Goal: Book appointment/travel/reservation

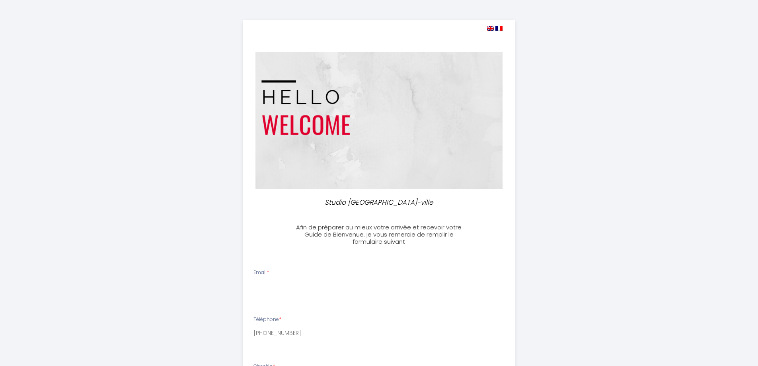
select select
click at [290, 287] on input "Email *" at bounding box center [379, 286] width 251 height 14
type input "[EMAIL_ADDRESS][DOMAIN_NAME]"
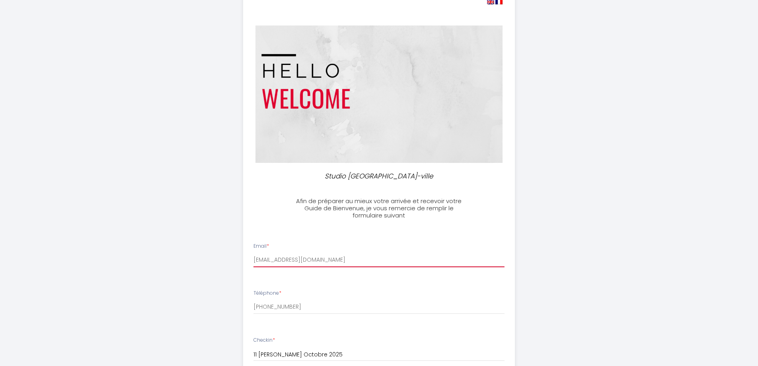
scroll to position [80, 0]
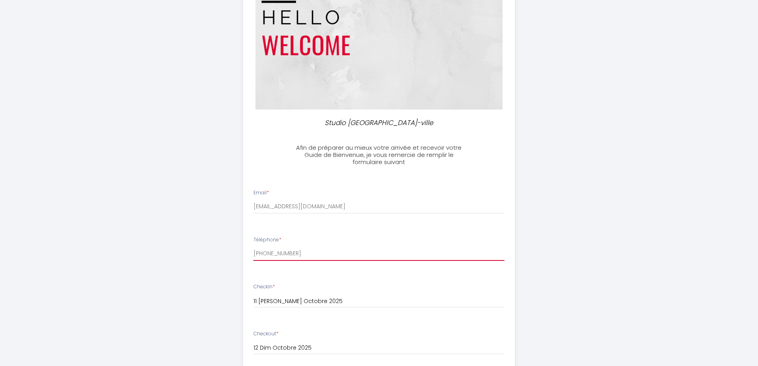
click at [301, 260] on input "[PHONE_NUMBER]" at bounding box center [379, 253] width 251 height 14
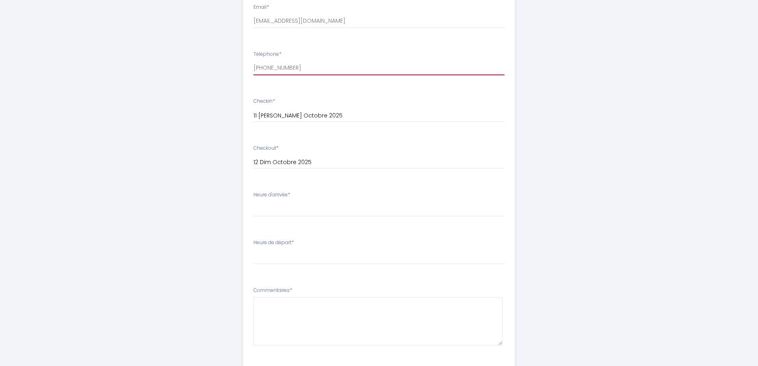
scroll to position [201, 0]
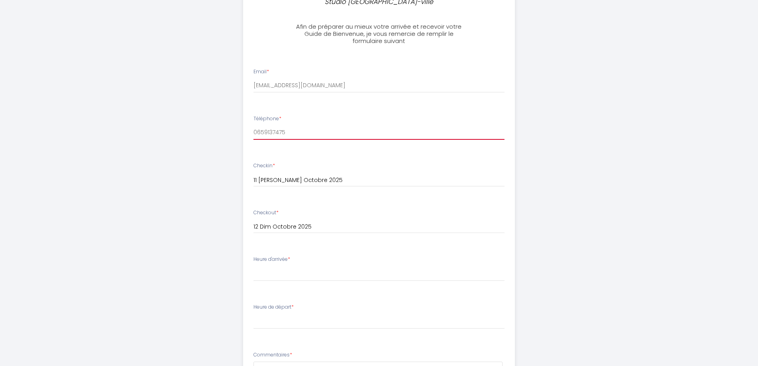
type input "0659137475"
click at [324, 177] on input "11 [PERSON_NAME] Octobre 2025" at bounding box center [379, 180] width 251 height 10
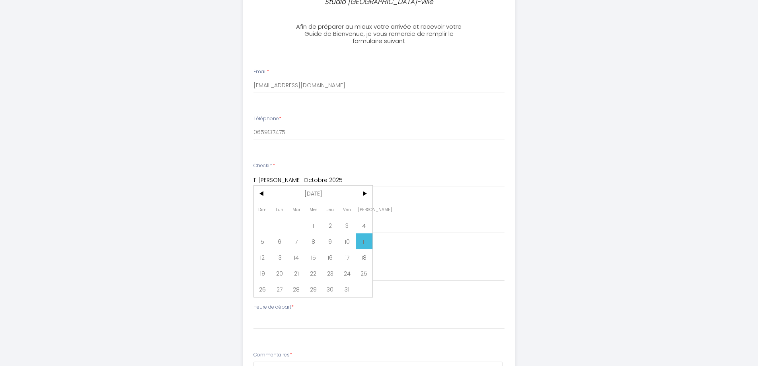
click at [575, 177] on div "Studio clair rivage centre-ville Afin de préparer au mieux votre arrivée et rec…" at bounding box center [380, 178] width 408 height 759
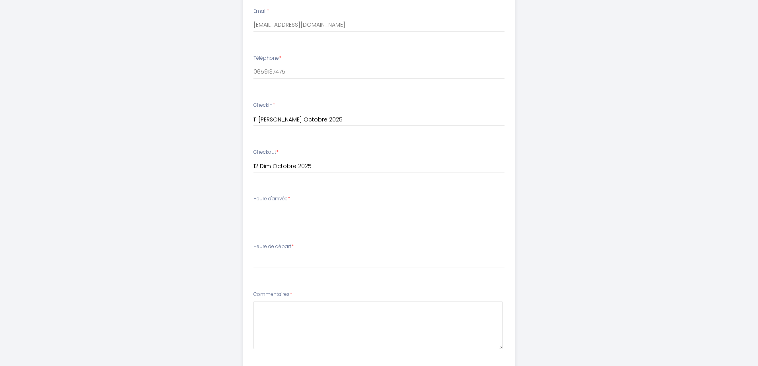
scroll to position [280, 0]
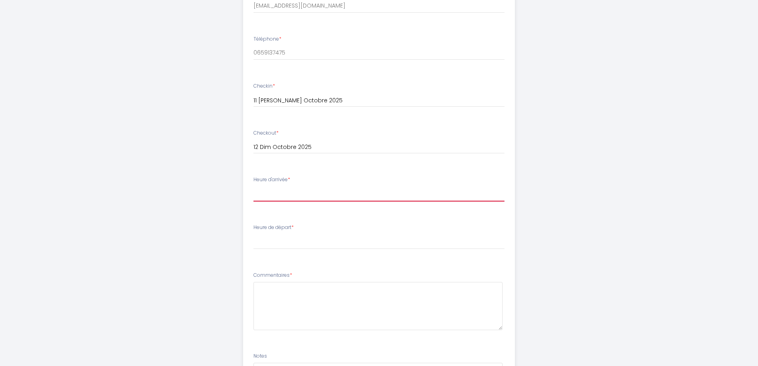
click at [273, 195] on select "16:00 16:30 17:00 17:30 18:00 18:30 19:00 19:30 20:00 20:30 21:00 21:30 22:00 2…" at bounding box center [379, 193] width 251 height 15
select select "17:00"
click at [254, 186] on select "16:00 16:30 17:00 17:30 18:00 18:30 19:00 19:30 20:00 20:30 21:00 21:30 22:00 2…" at bounding box center [379, 193] width 251 height 15
click at [268, 245] on select "00:00 00:30 01:00 01:30 02:00 02:30 03:00 03:30 04:00 04:30 05:00 05:30 06:00 0…" at bounding box center [379, 241] width 251 height 15
select select "10:00"
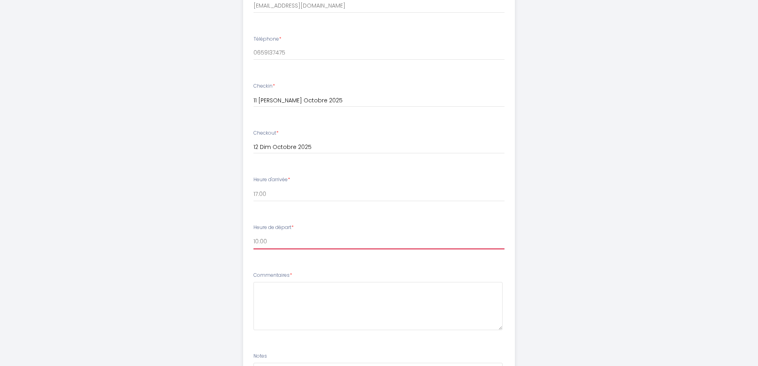
click at [254, 234] on select "00:00 00:30 01:00 01:30 02:00 02:30 03:00 03:30 04:00 04:30 05:00 05:30 06:00 0…" at bounding box center [379, 241] width 251 height 15
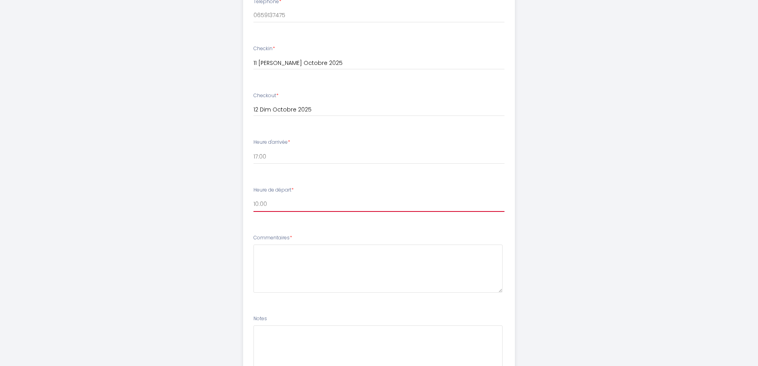
scroll to position [360, 0]
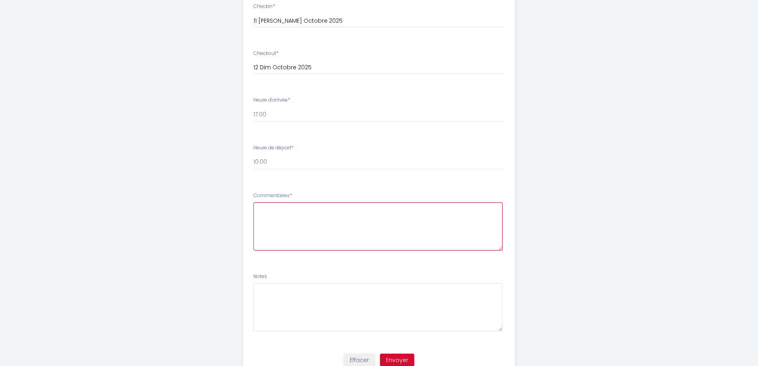
click at [270, 216] on textarea at bounding box center [378, 226] width 249 height 48
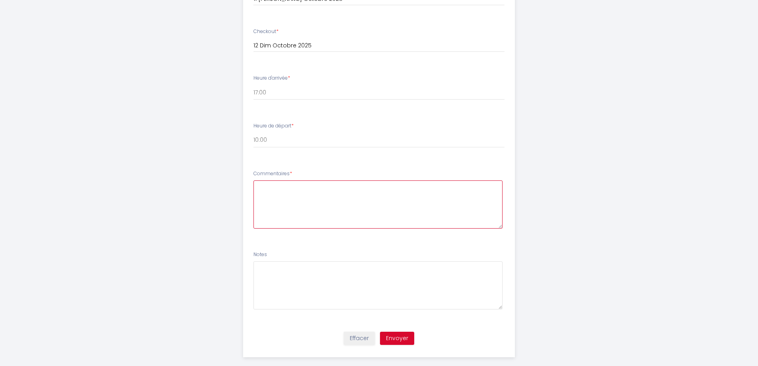
scroll to position [393, 0]
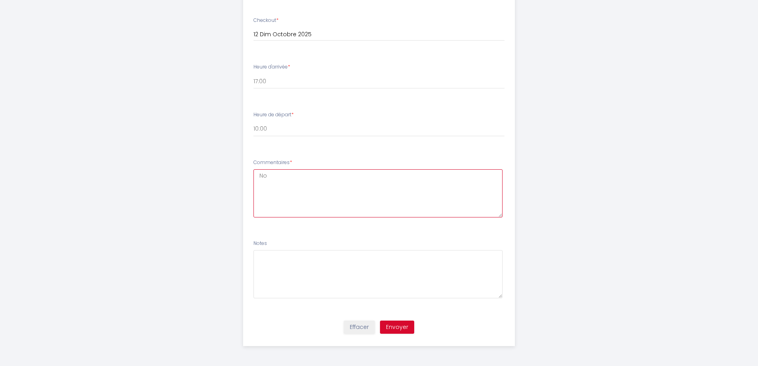
type textarea "N"
type textarea "Aucun"
click at [400, 330] on button "Envoyer" at bounding box center [397, 327] width 34 height 14
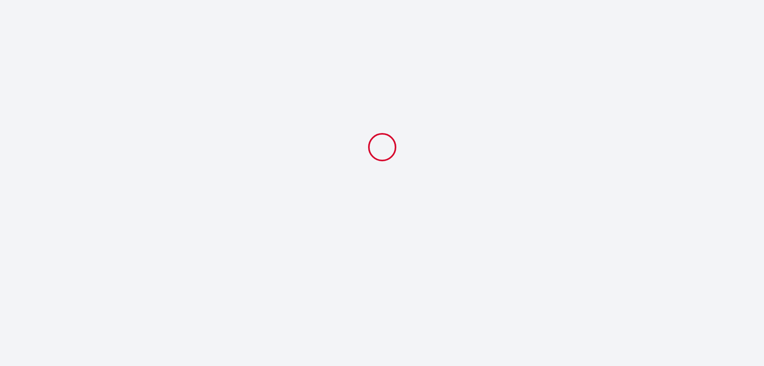
select select "17:00"
select select "10:00"
